Goal: Task Accomplishment & Management: Complete application form

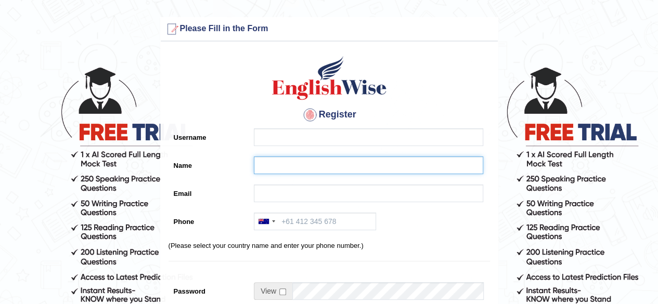
click at [278, 169] on input "Name" at bounding box center [368, 165] width 229 height 18
paste input "Zahirul Islam"
type input "Zahirul Islam"
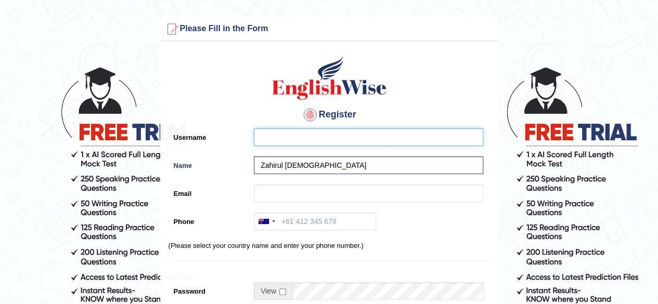
click at [265, 139] on input "Username" at bounding box center [368, 137] width 229 height 18
paste input "zahirul_parramatta"
type input "zahirul_parramatta"
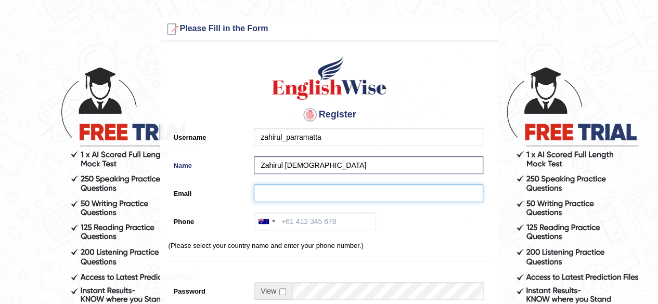
click at [281, 191] on input "Email" at bounding box center [368, 194] width 229 height 18
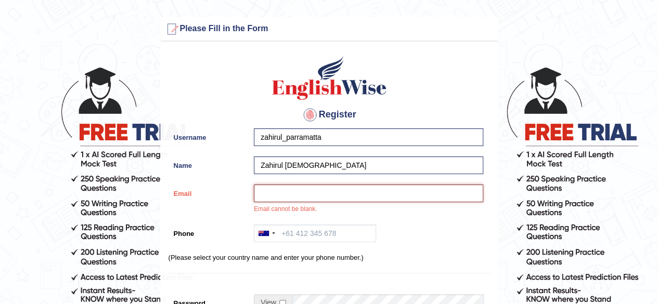
paste input "zahirulislam359@gmail.com"
type input "zahirulislam359@gmail.com"
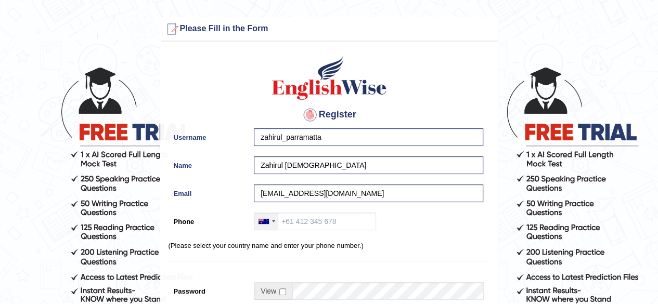
click at [275, 223] on div at bounding box center [266, 221] width 24 height 17
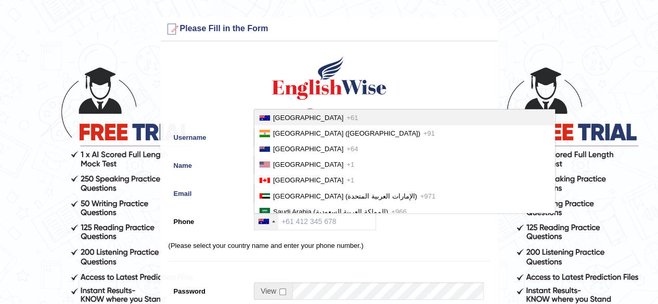
click at [288, 120] on span "Australia" at bounding box center [308, 118] width 70 height 8
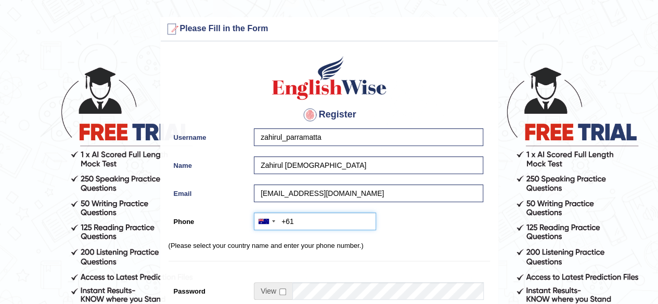
paste input "0426 983 957"
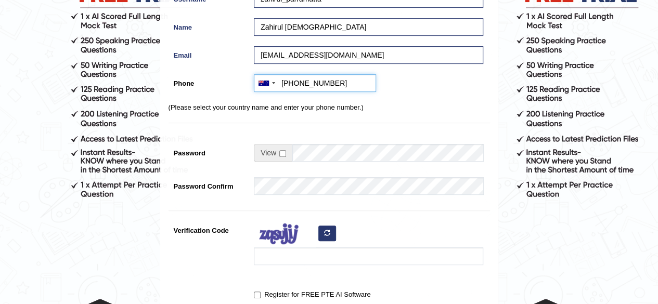
scroll to position [141, 0]
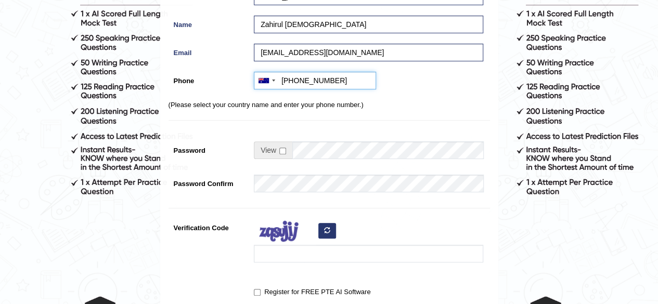
type input "+61426983957"
click at [281, 151] on input "checkbox" at bounding box center [282, 151] width 7 height 7
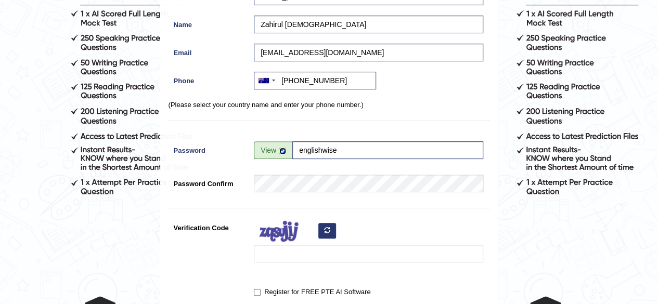
click at [280, 150] on input "checkbox" at bounding box center [282, 151] width 7 height 7
checkbox input "false"
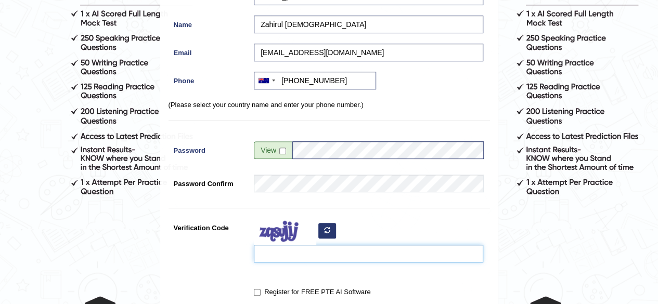
click at [271, 259] on input "Verification Code" at bounding box center [368, 254] width 229 height 18
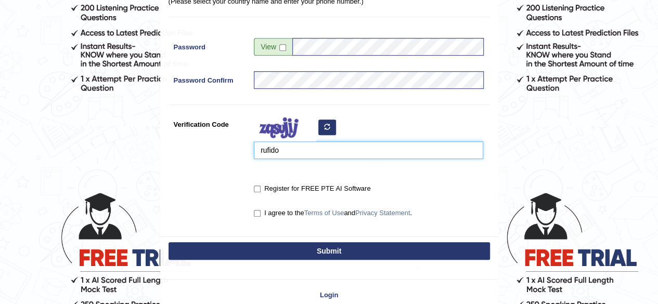
scroll to position [256, 0]
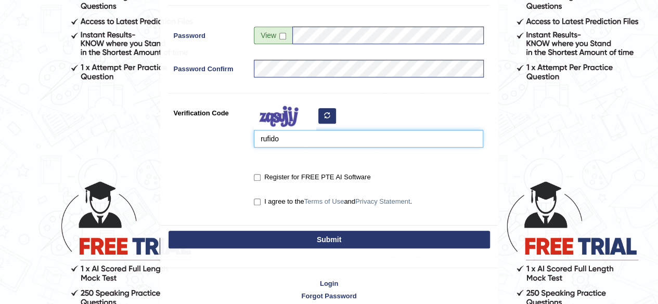
type input "rufido"
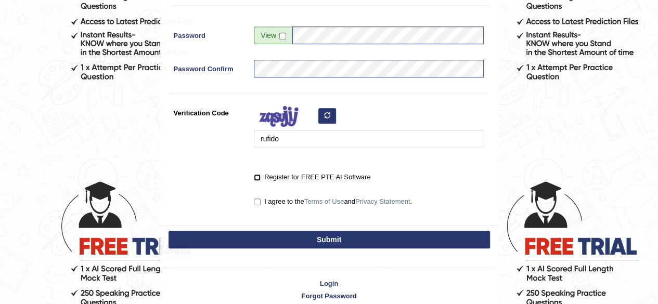
click at [257, 176] on input "Register for FREE PTE AI Software" at bounding box center [257, 177] width 7 height 7
checkbox input "true"
click at [256, 200] on input "I agree to the Terms of Use and Privacy Statement ." at bounding box center [257, 202] width 7 height 7
checkbox input "true"
click at [338, 242] on button "Submit" at bounding box center [328, 240] width 321 height 18
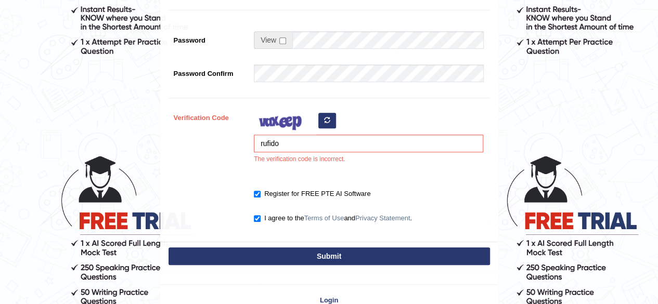
scroll to position [282, 0]
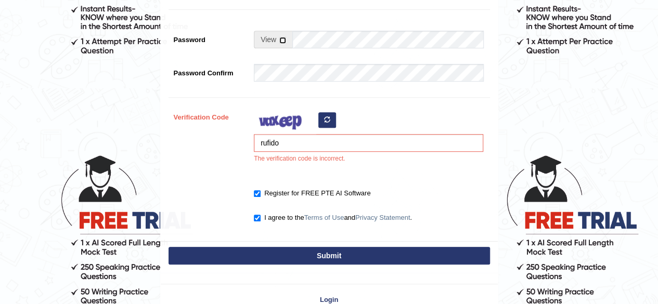
click at [280, 40] on input "checkbox" at bounding box center [282, 40] width 7 height 7
click at [280, 41] on input "checkbox" at bounding box center [282, 40] width 7 height 7
checkbox input "false"
click at [297, 146] on input "rufido" at bounding box center [368, 143] width 229 height 18
type input "r"
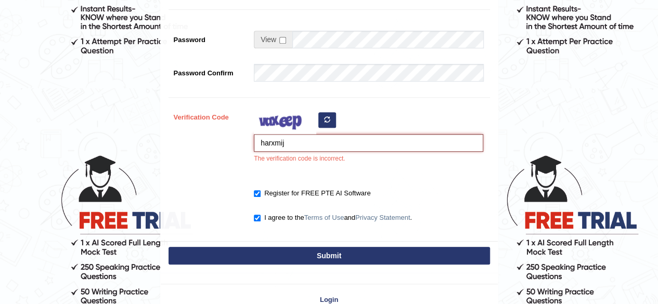
type input "harxmij"
click at [315, 249] on button "Submit" at bounding box center [328, 256] width 321 height 18
type input "+61426983957"
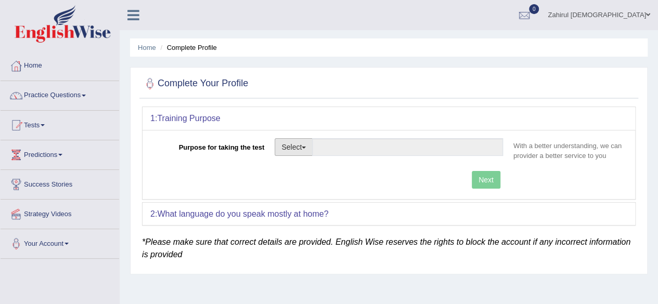
click at [308, 148] on button "Select" at bounding box center [294, 147] width 38 height 18
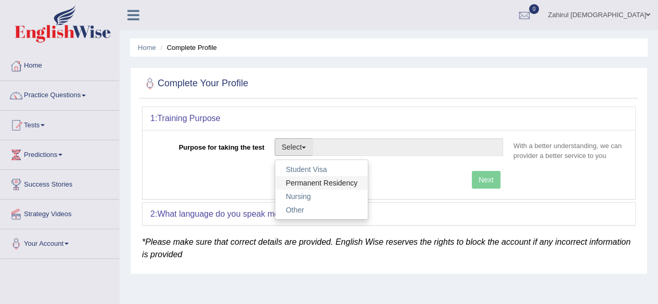
click at [303, 185] on link "Permanent Residency" at bounding box center [321, 183] width 93 height 14
type input "Permanent Residency"
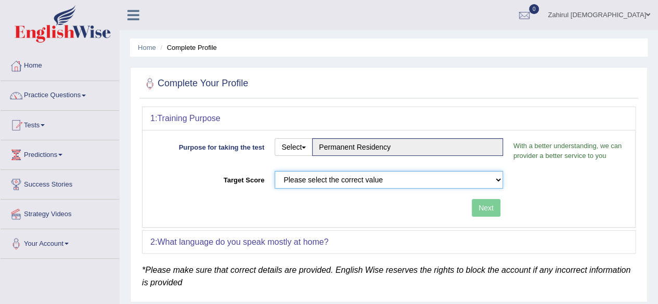
click at [318, 177] on select "Please select the correct value 50 (6 bands) 58 (6.5 bands) 65 (7 bands) 79 (8 …" at bounding box center [389, 180] width 228 height 18
select select "50"
click at [275, 171] on select "Please select the correct value 50 (6 bands) 58 (6.5 bands) 65 (7 bands) 79 (8 …" at bounding box center [389, 180] width 228 height 18
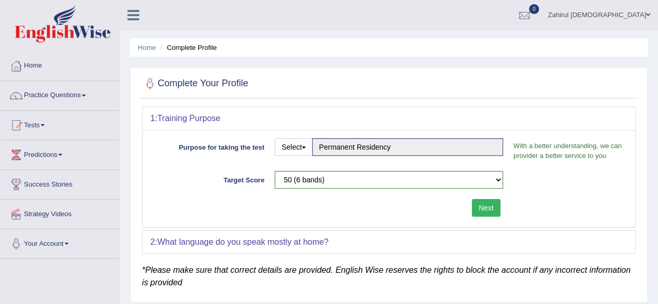
click at [484, 210] on button "Next" at bounding box center [486, 208] width 29 height 18
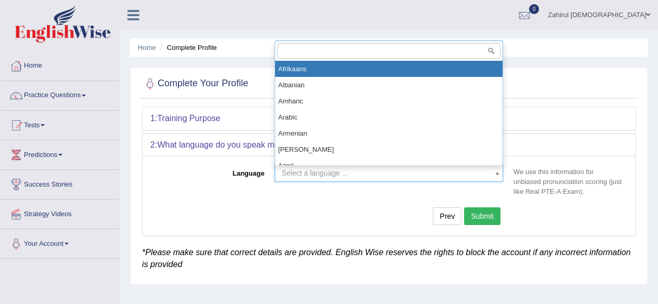
click at [342, 174] on span "Select a language ..." at bounding box center [314, 173] width 67 height 8
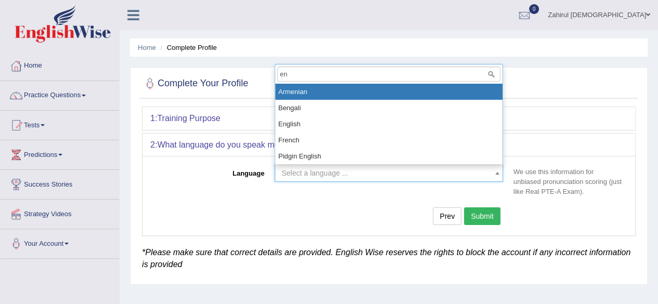
type input "eng"
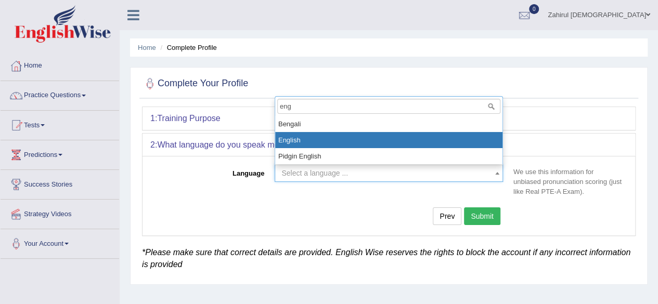
select select "English"
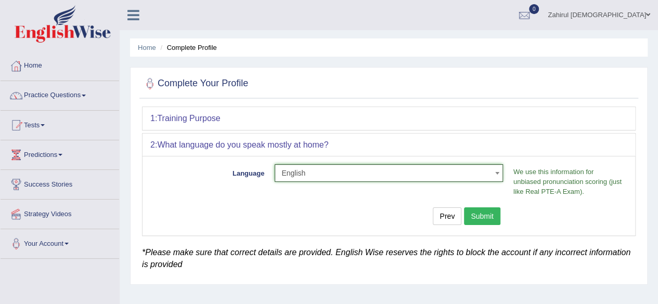
click at [478, 210] on button "Submit" at bounding box center [482, 216] width 36 height 18
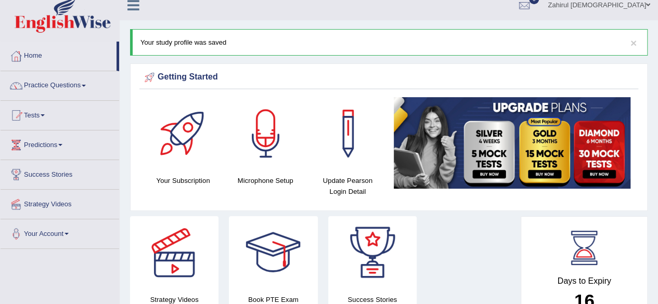
scroll to position [6, 0]
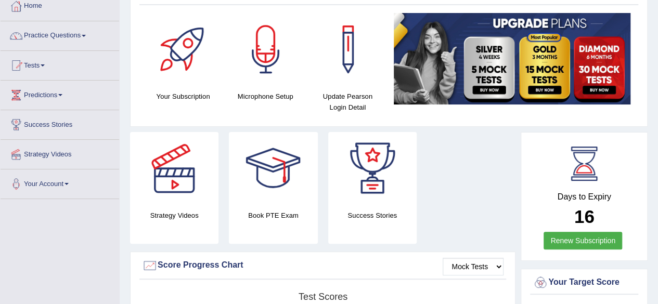
scroll to position [56, 0]
